Goal: Task Accomplishment & Management: Manage account settings

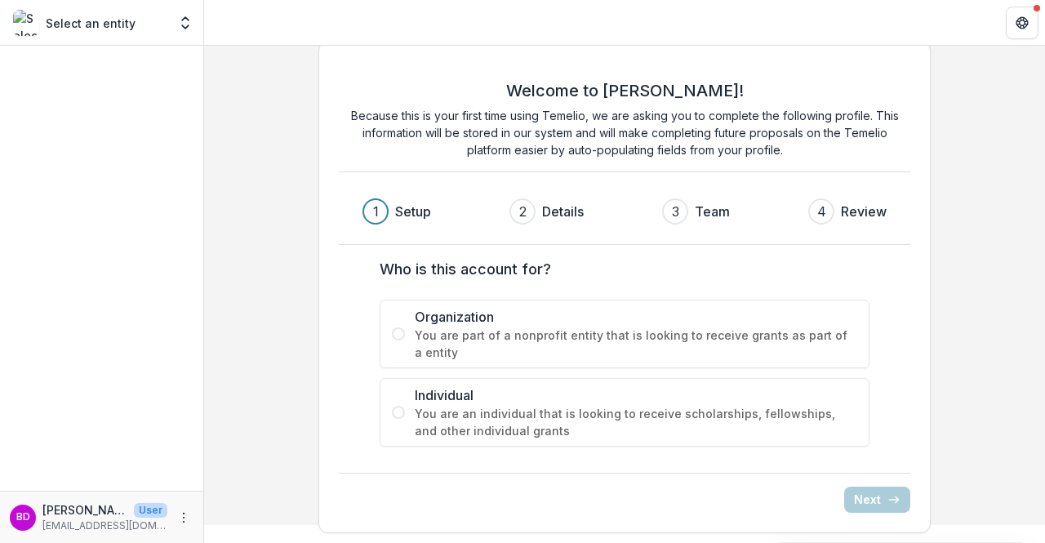
scroll to position [16, 0]
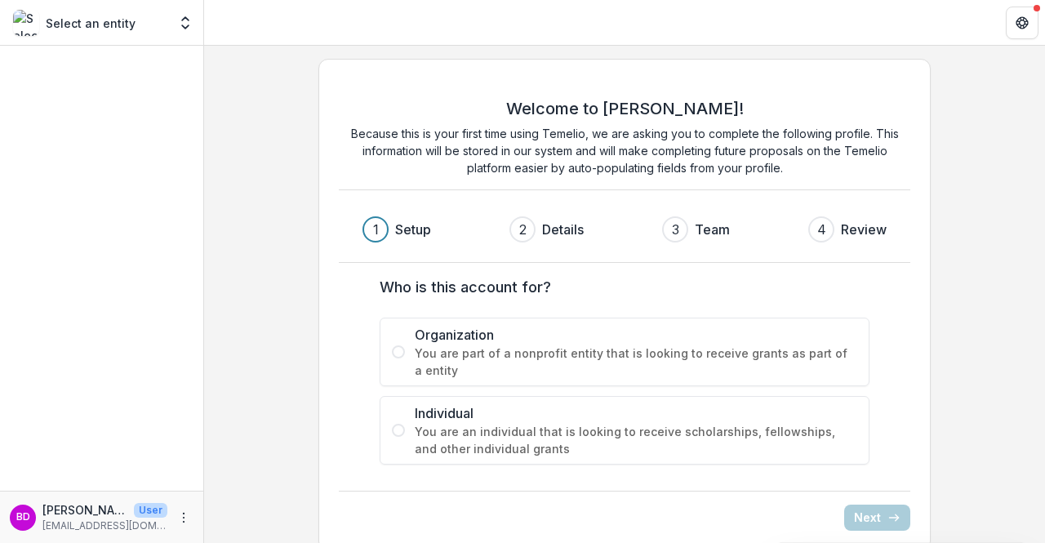
scroll to position [18, 0]
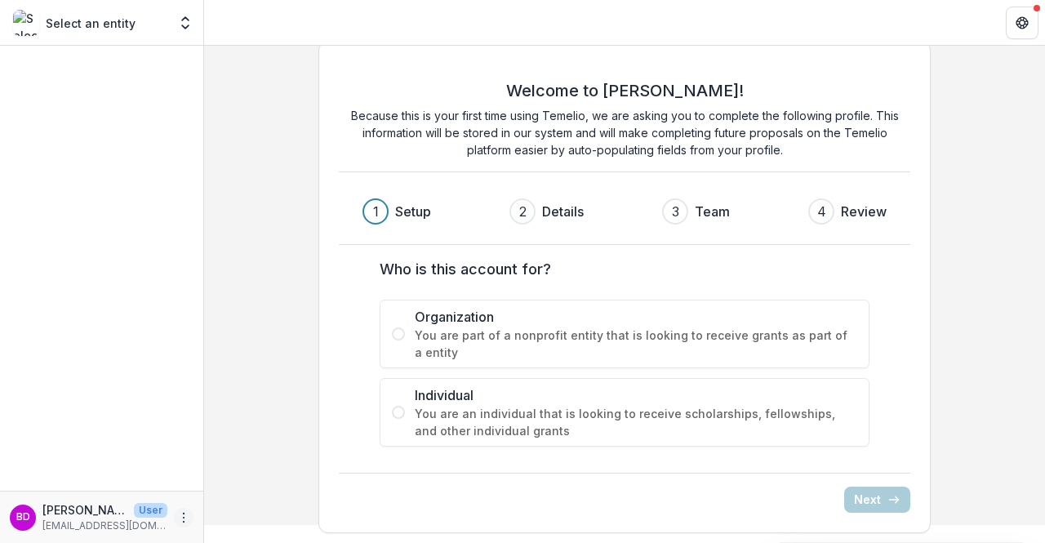
click at [184, 518] on icon "More" at bounding box center [183, 517] width 13 height 13
click at [248, 512] on button "Logout" at bounding box center [291, 509] width 175 height 27
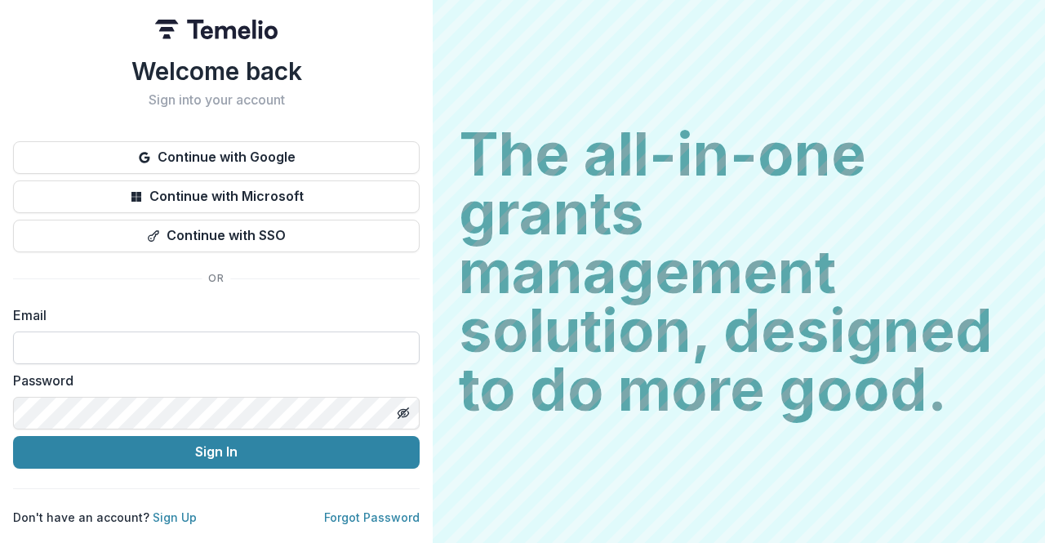
click at [144, 333] on input at bounding box center [216, 347] width 406 height 33
type input "**********"
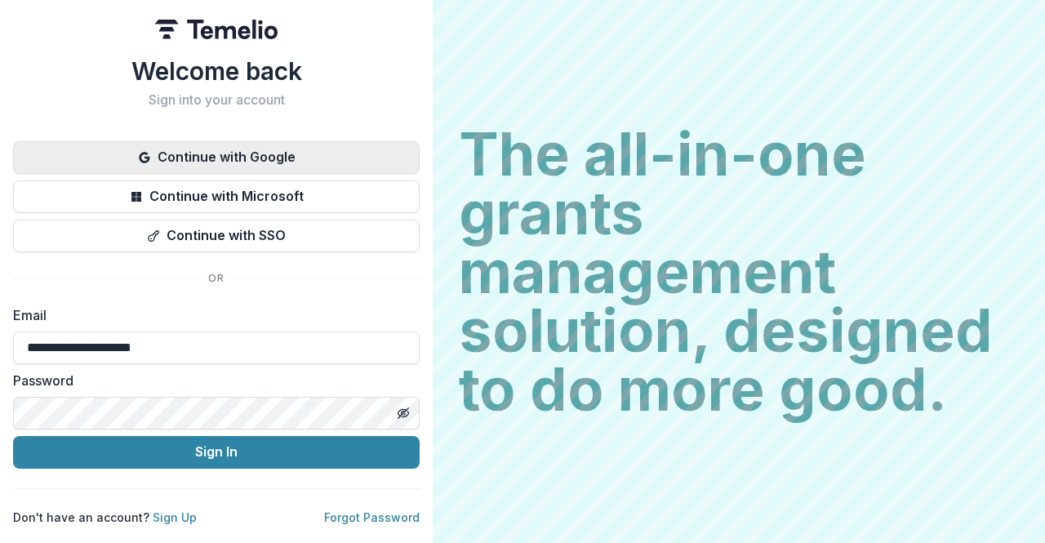
click at [249, 155] on button "Continue with Google" at bounding box center [216, 157] width 406 height 33
